Goal: Find specific page/section: Find specific page/section

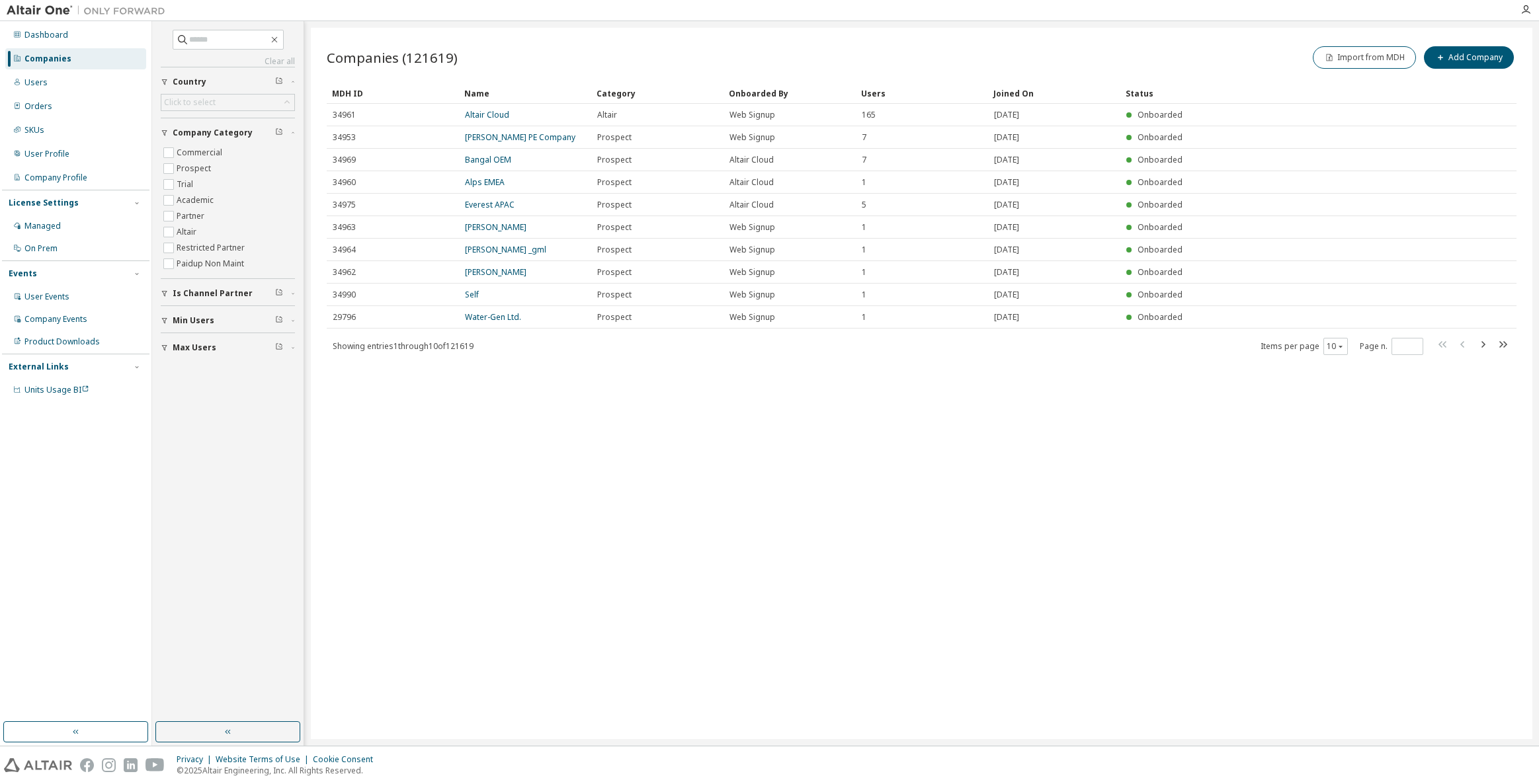
click at [205, 35] on input "text" at bounding box center [229, 40] width 80 height 14
click at [220, 34] on input "text" at bounding box center [229, 40] width 80 height 14
type input "****"
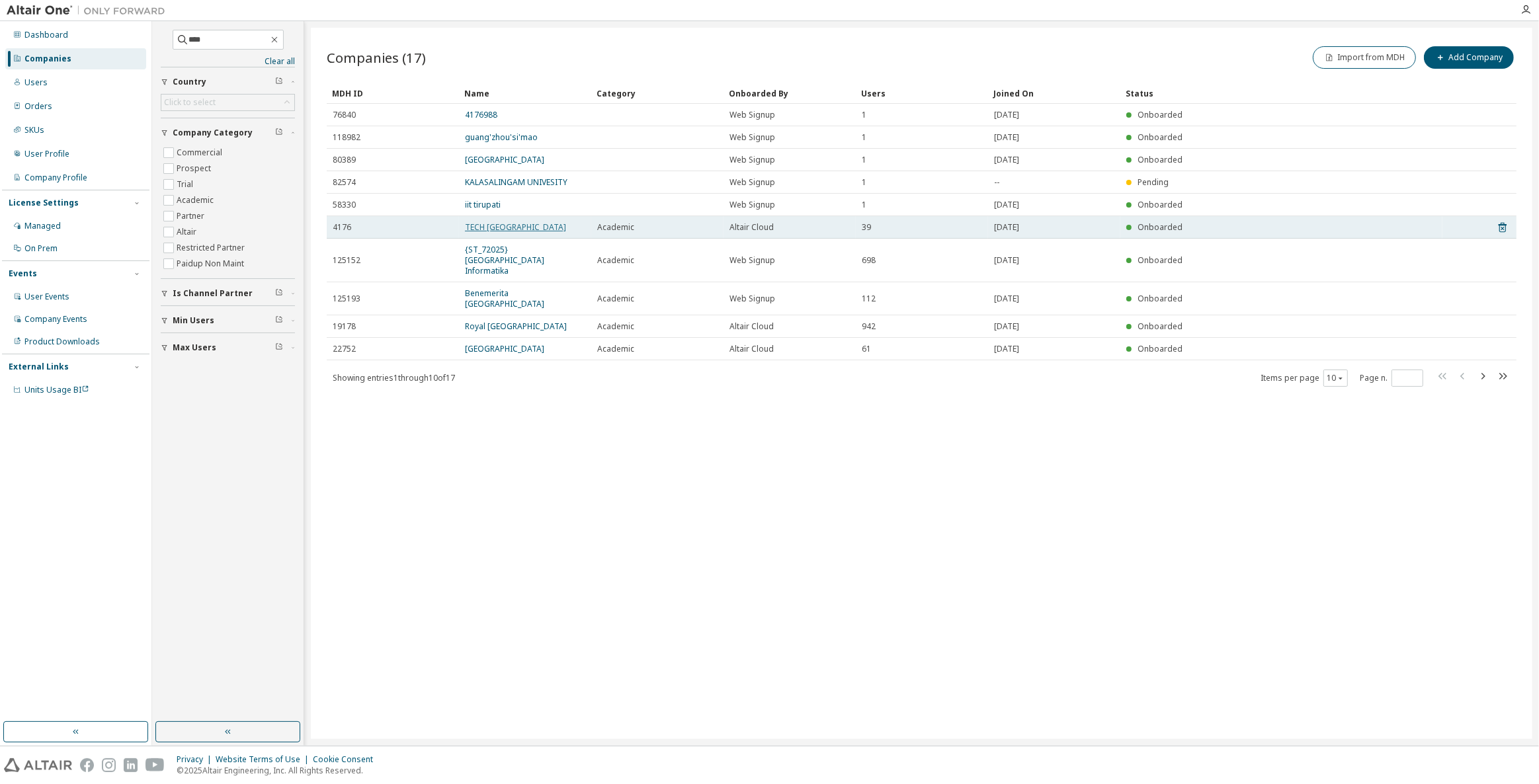
click at [480, 226] on link "TECH [GEOGRAPHIC_DATA]" at bounding box center [515, 227] width 101 height 11
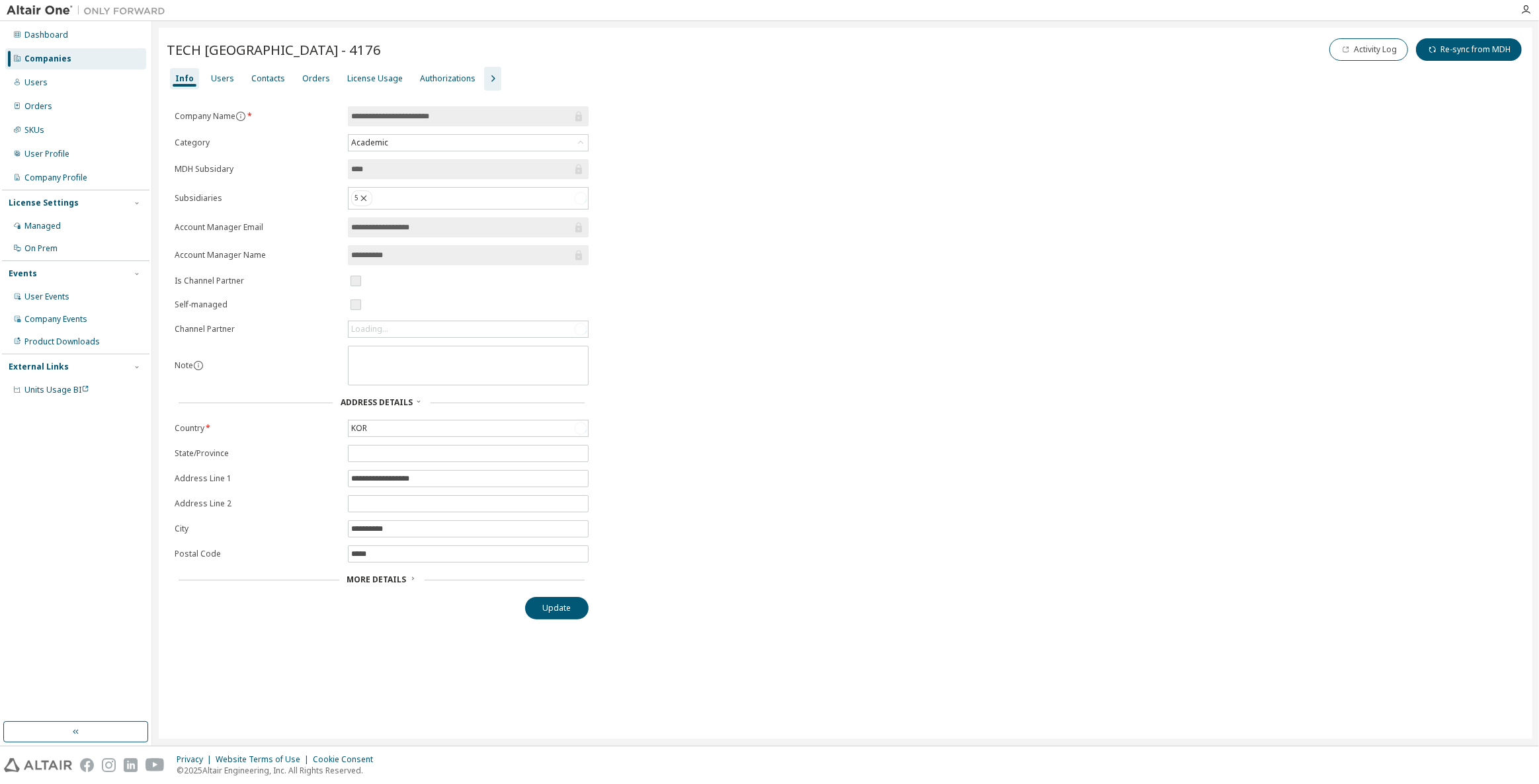
click at [485, 77] on icon "button" at bounding box center [492, 78] width 16 height 16
click at [85, 58] on div "Companies" at bounding box center [75, 59] width 141 height 21
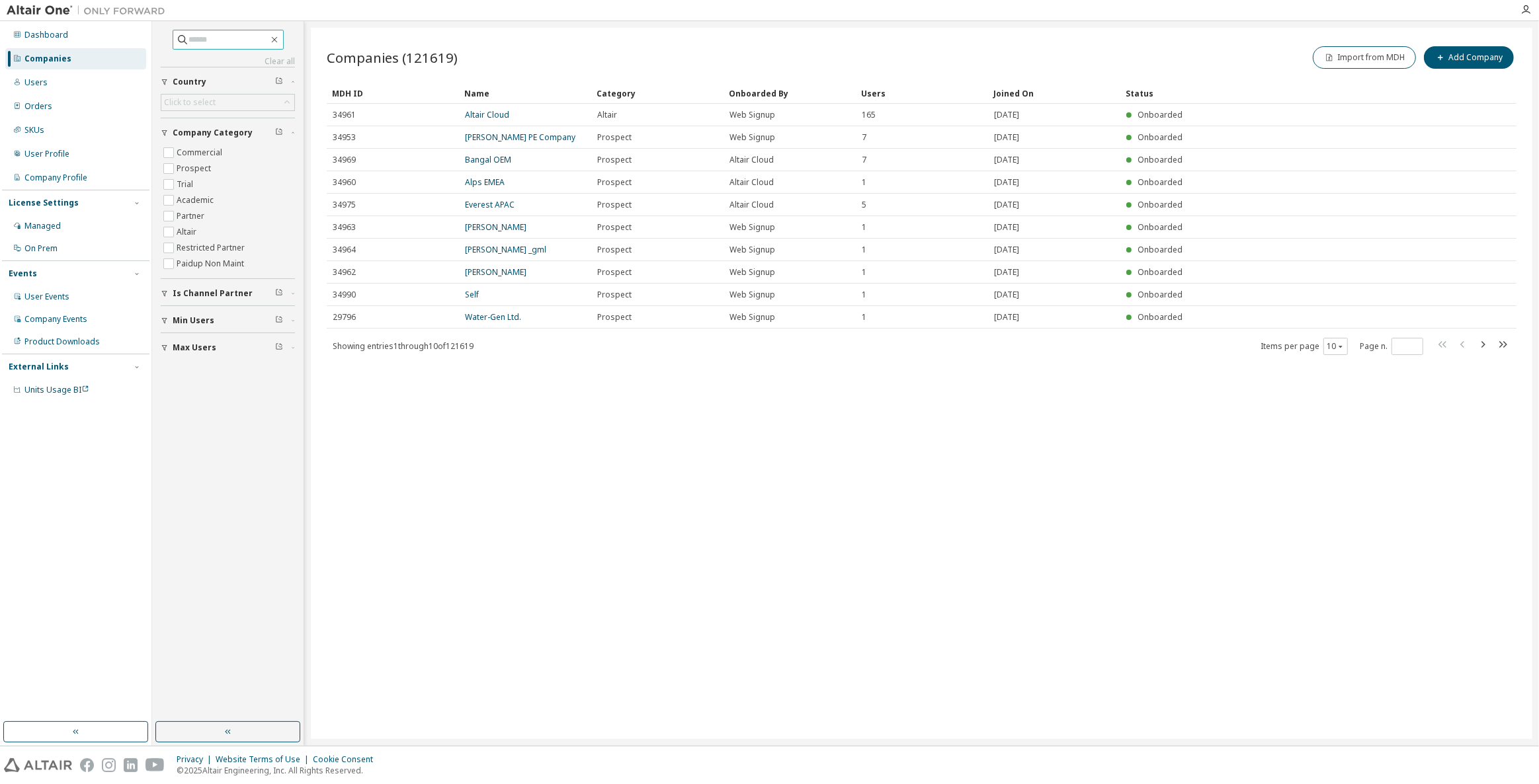
click at [204, 38] on input "text" at bounding box center [229, 40] width 80 height 14
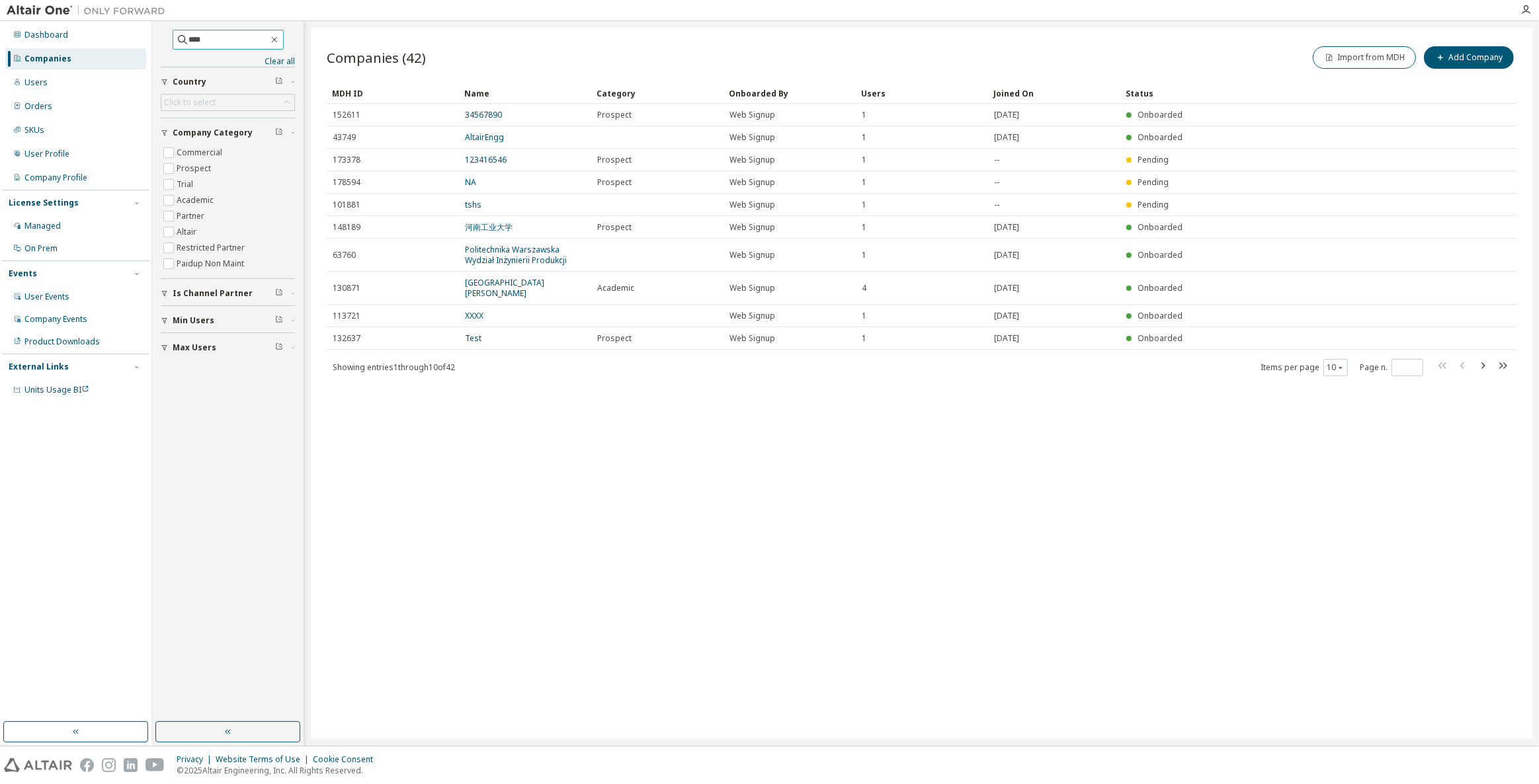
drag, startPoint x: 216, startPoint y: 37, endPoint x: 148, endPoint y: 42, distance: 68.2
click at [148, 42] on div "Dashboard Companies Users Orders SKUs User Profile Company Profile License Sett…" at bounding box center [769, 383] width 1539 height 725
type input "****"
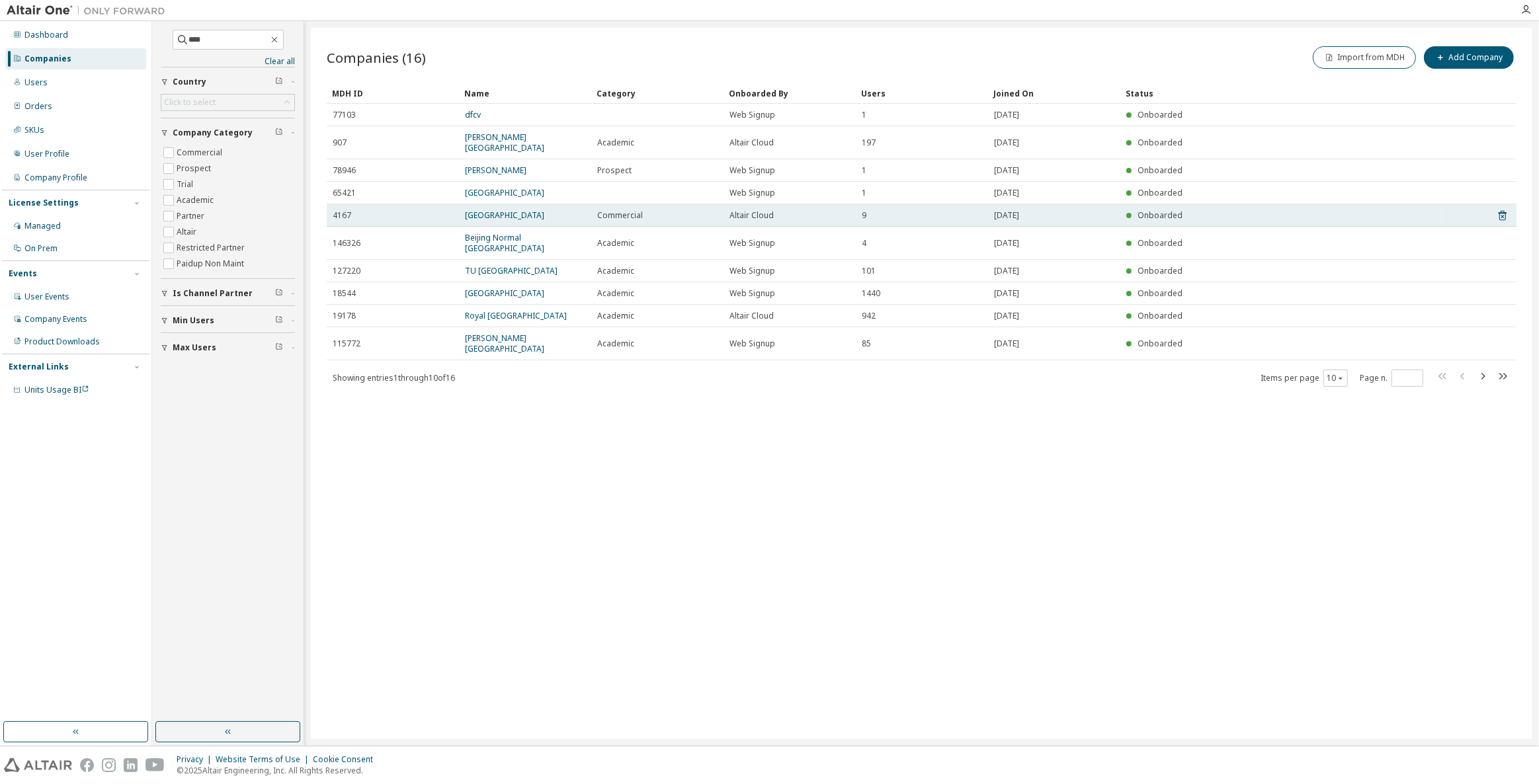
click at [497, 204] on td "[GEOGRAPHIC_DATA]" at bounding box center [525, 216] width 132 height 23
click at [498, 210] on link "[GEOGRAPHIC_DATA]" at bounding box center [504, 215] width 80 height 11
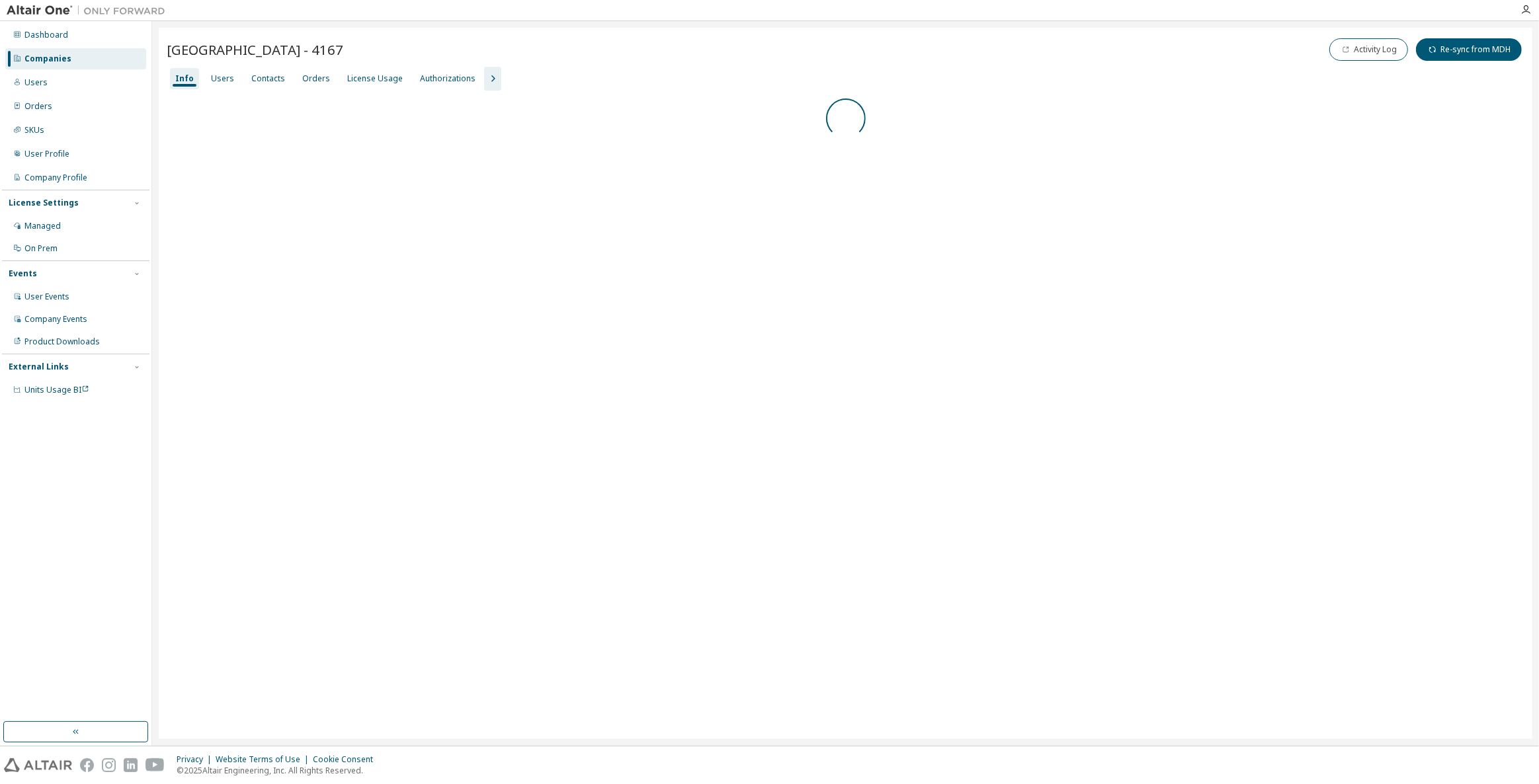
click at [492, 80] on icon "button" at bounding box center [493, 78] width 4 height 7
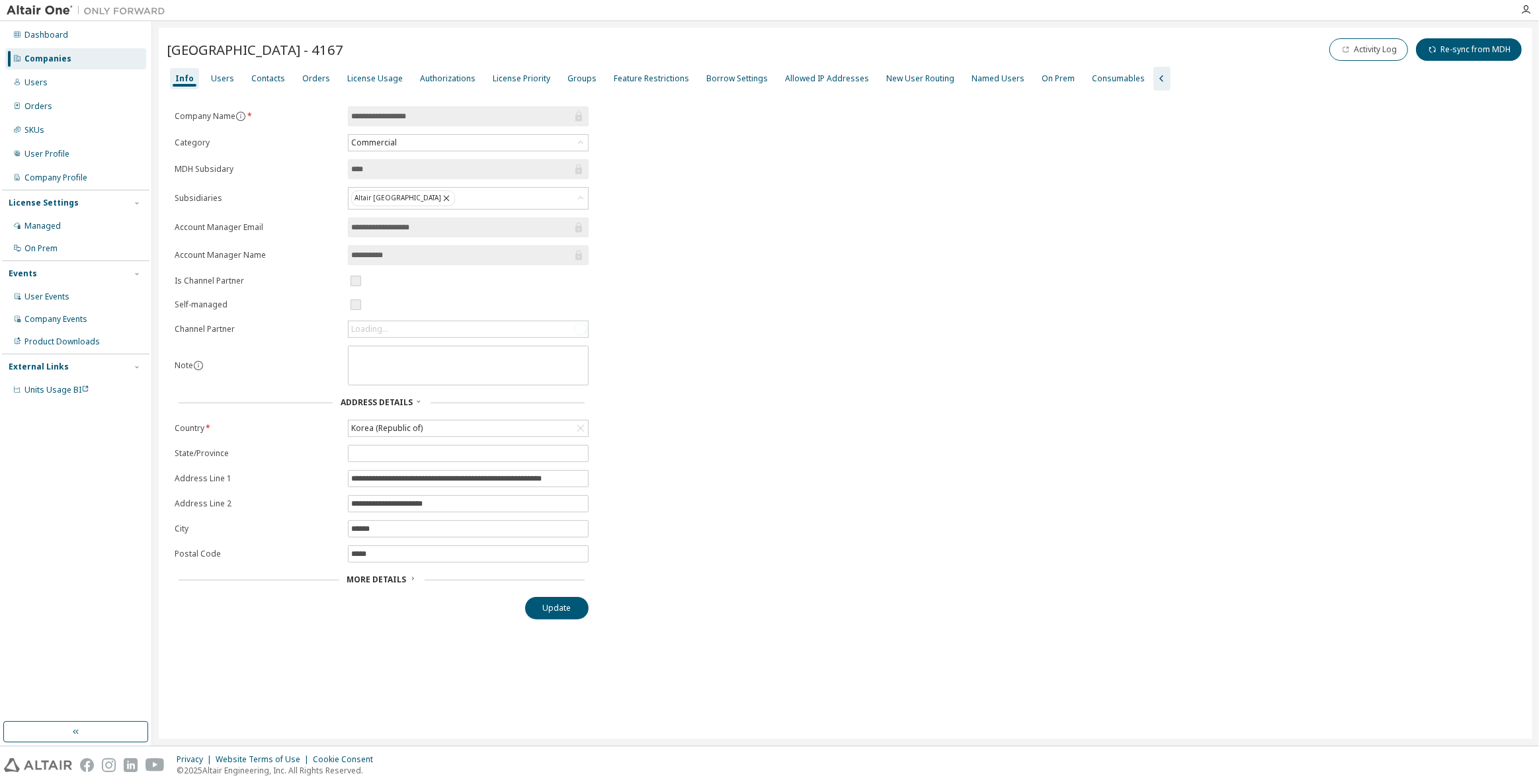
click at [548, 74] on div "Info Users Contacts Orders License Usage Authorizations License Priority Groups…" at bounding box center [846, 79] width 1358 height 24
click at [562, 77] on div "Groups" at bounding box center [582, 79] width 40 height 21
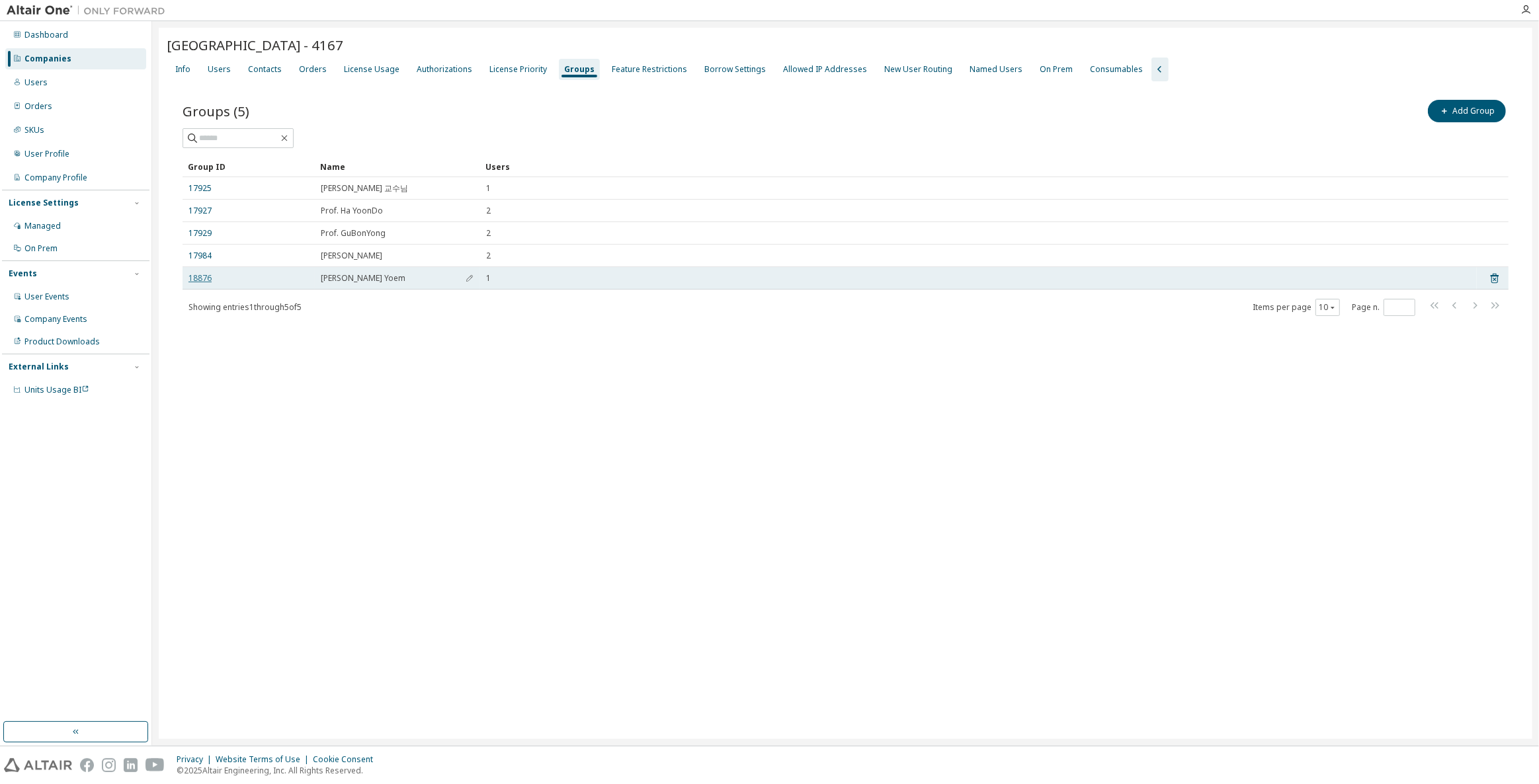
click at [211, 278] on link "18876" at bounding box center [200, 278] width 23 height 11
